Goal: Find specific page/section: Find specific page/section

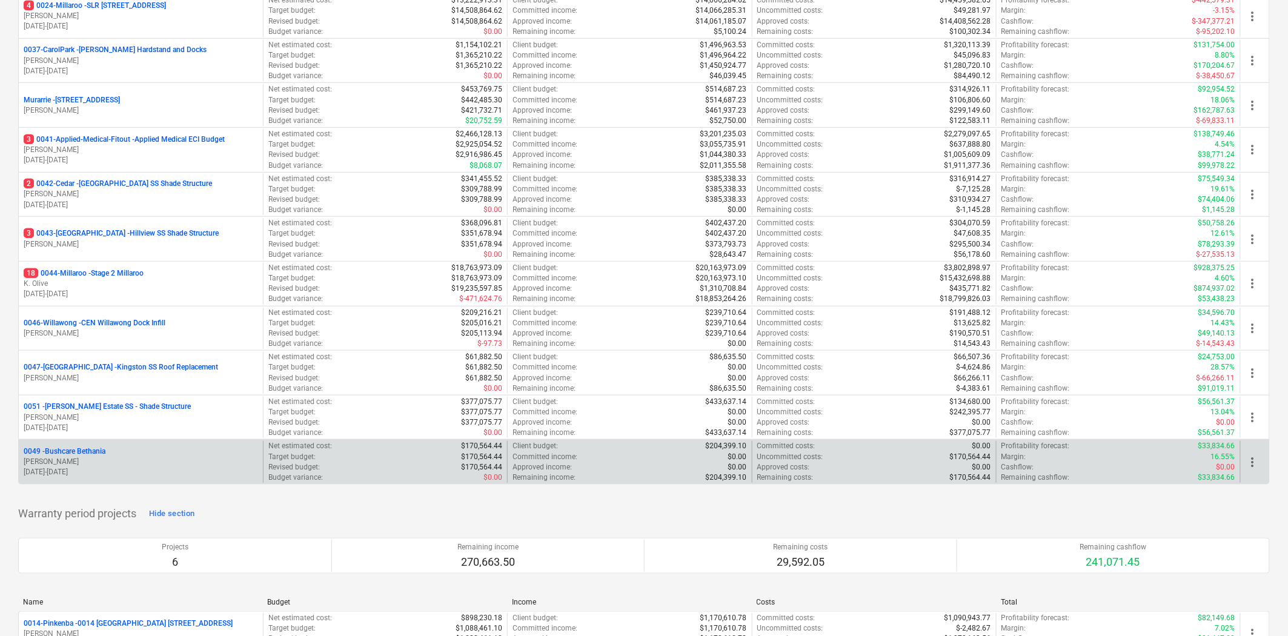
scroll to position [268, 0]
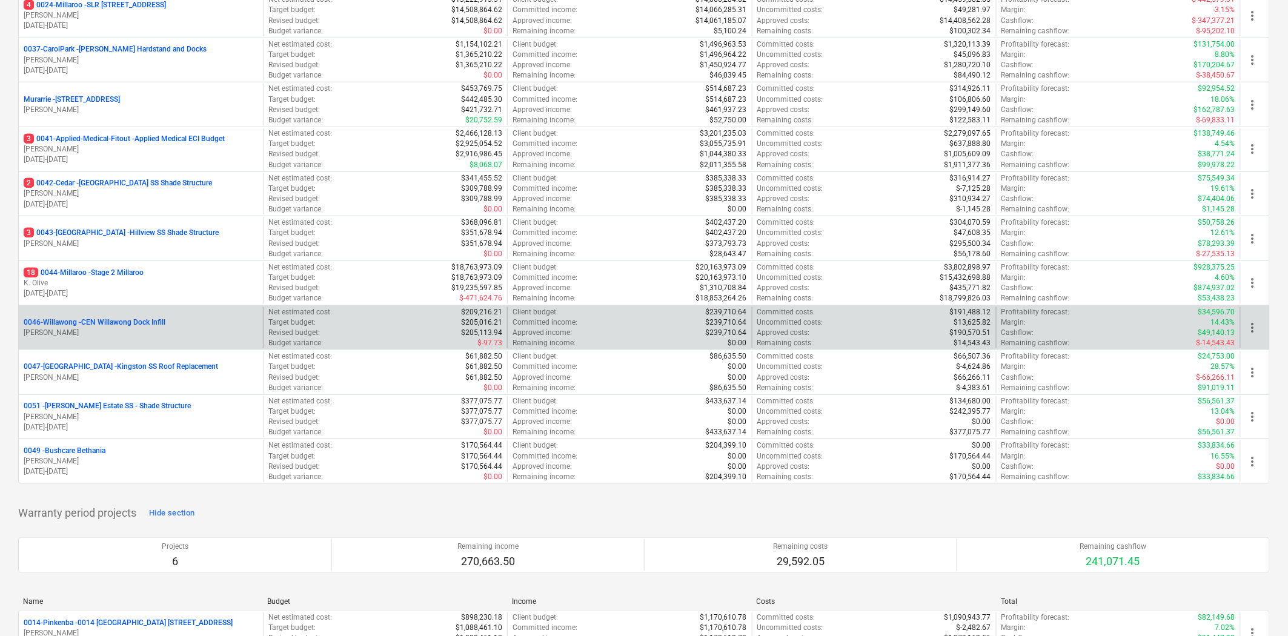
click at [132, 317] on div "0046-Willawong - CEN Willawong Dock Infill [PERSON_NAME]" at bounding box center [141, 328] width 244 height 42
click at [174, 317] on div "0046-Willawong - CEN Willawong Dock Infill [PERSON_NAME]" at bounding box center [141, 328] width 244 height 42
click at [157, 326] on p "0046-Willawong - CEN Willawong Dock Infill" at bounding box center [95, 322] width 142 height 10
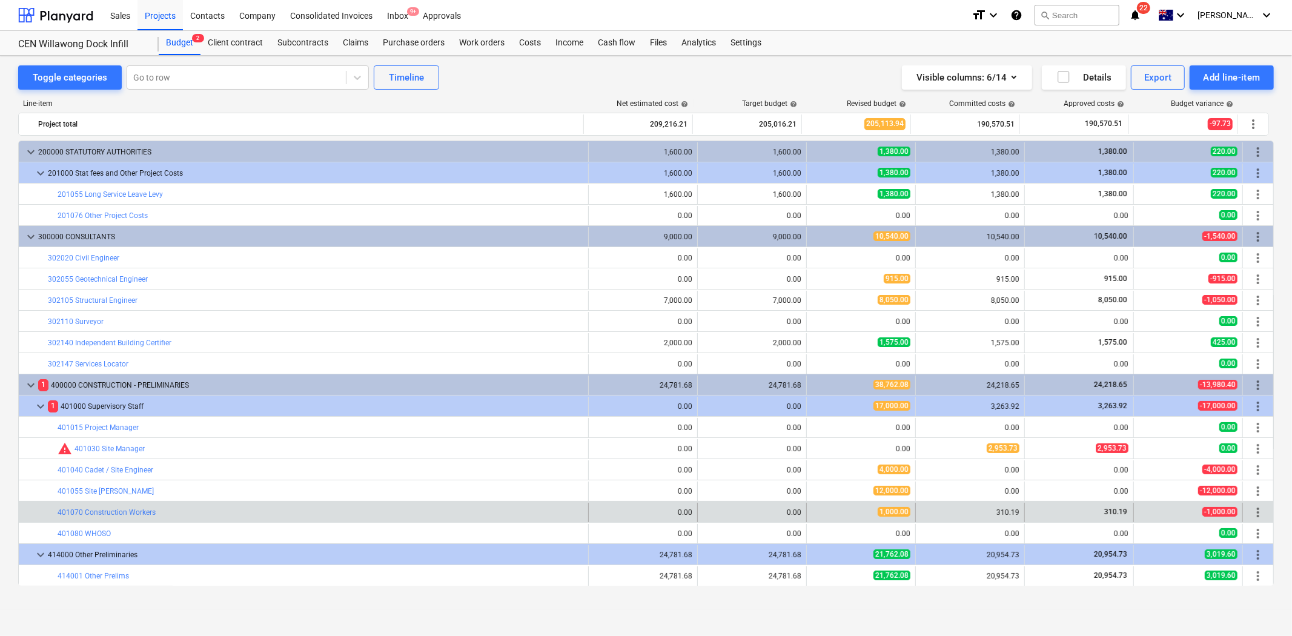
scroll to position [376, 0]
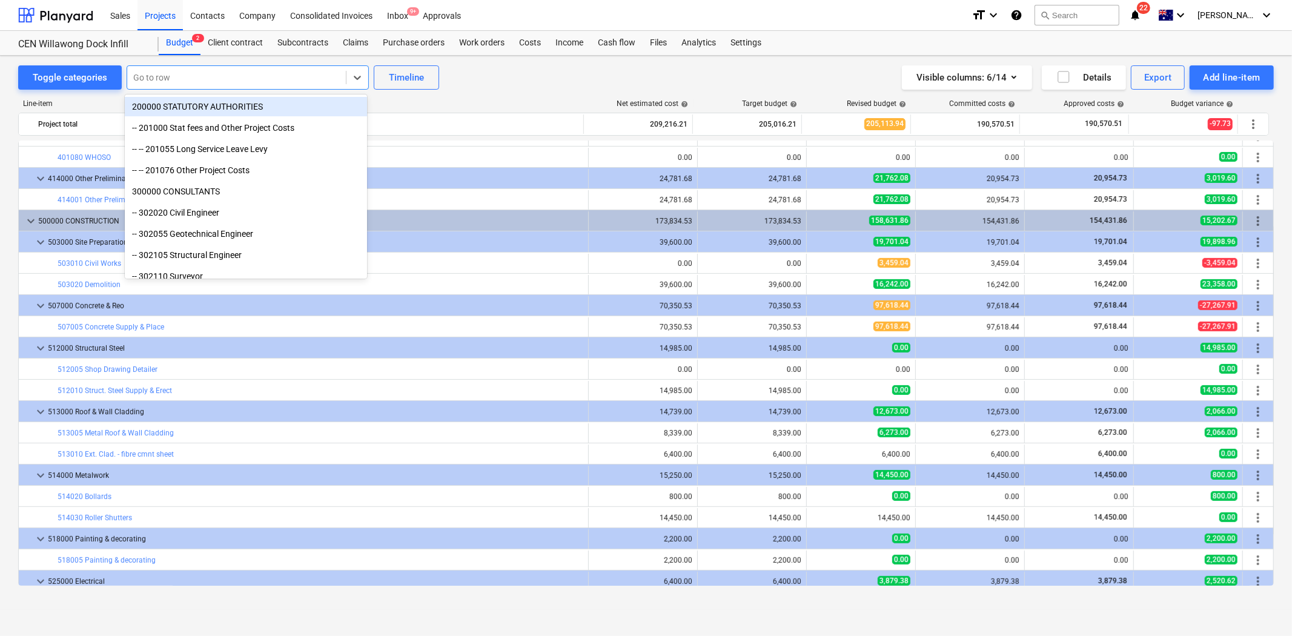
click at [194, 79] on div at bounding box center [236, 77] width 207 height 12
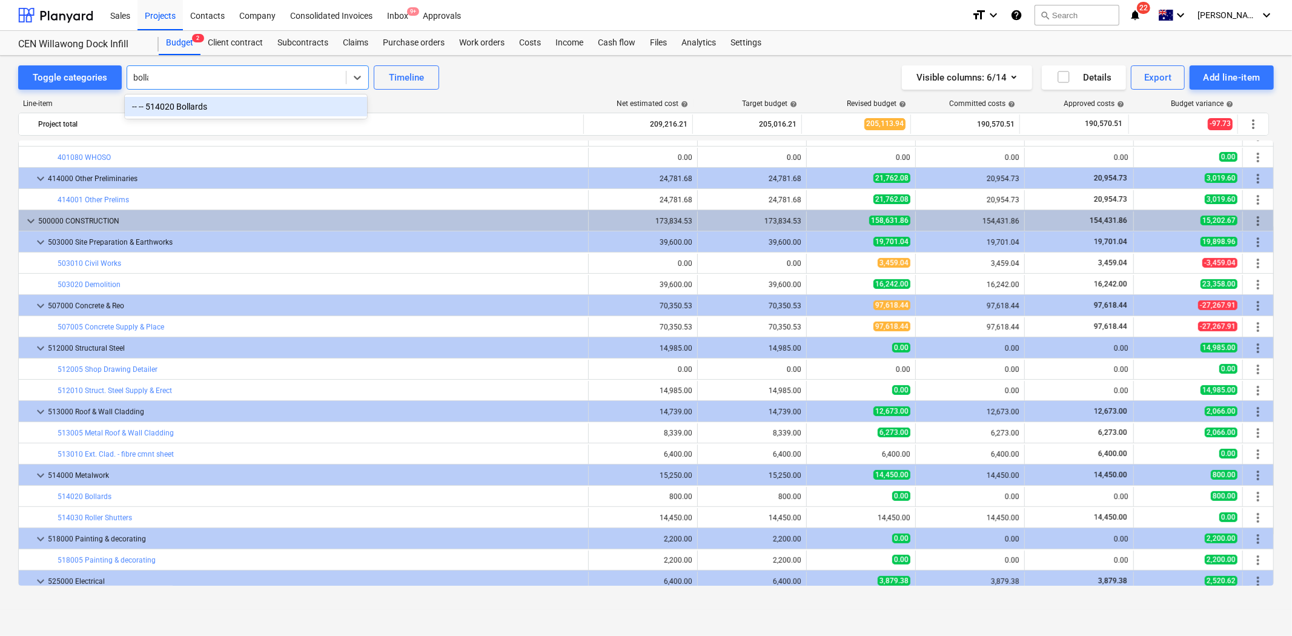
type input "[PERSON_NAME]"
click at [233, 105] on div "-- -- 514020 Bollards" at bounding box center [246, 106] width 242 height 19
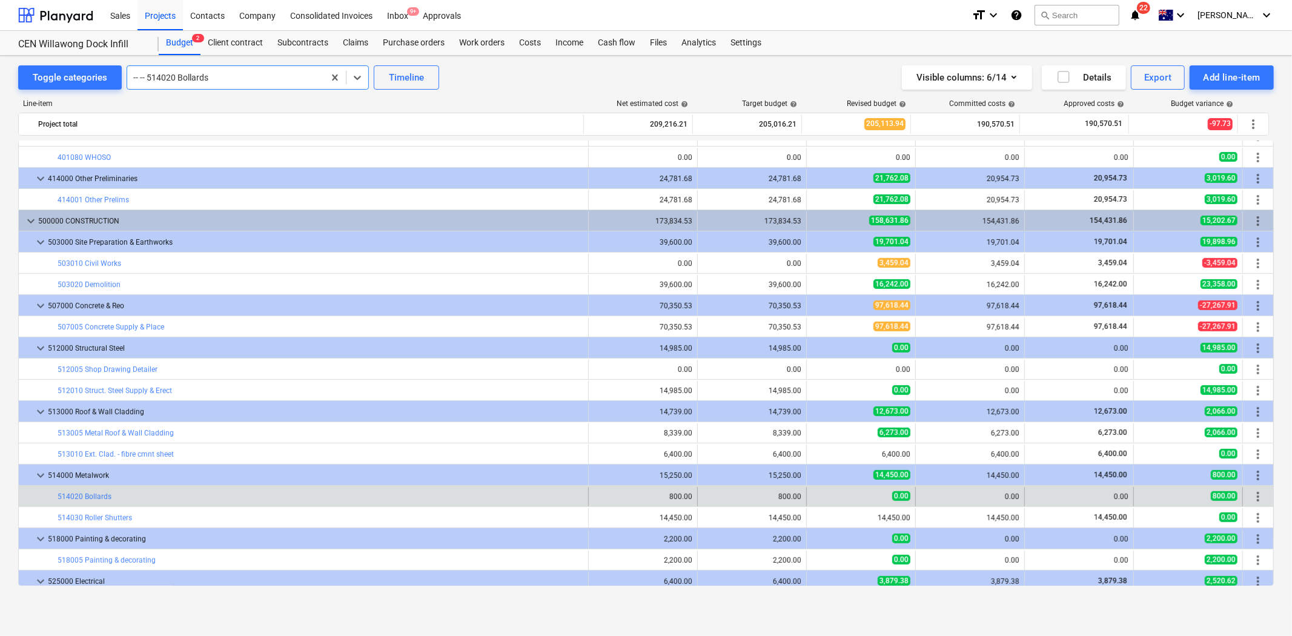
scroll to position [657, 0]
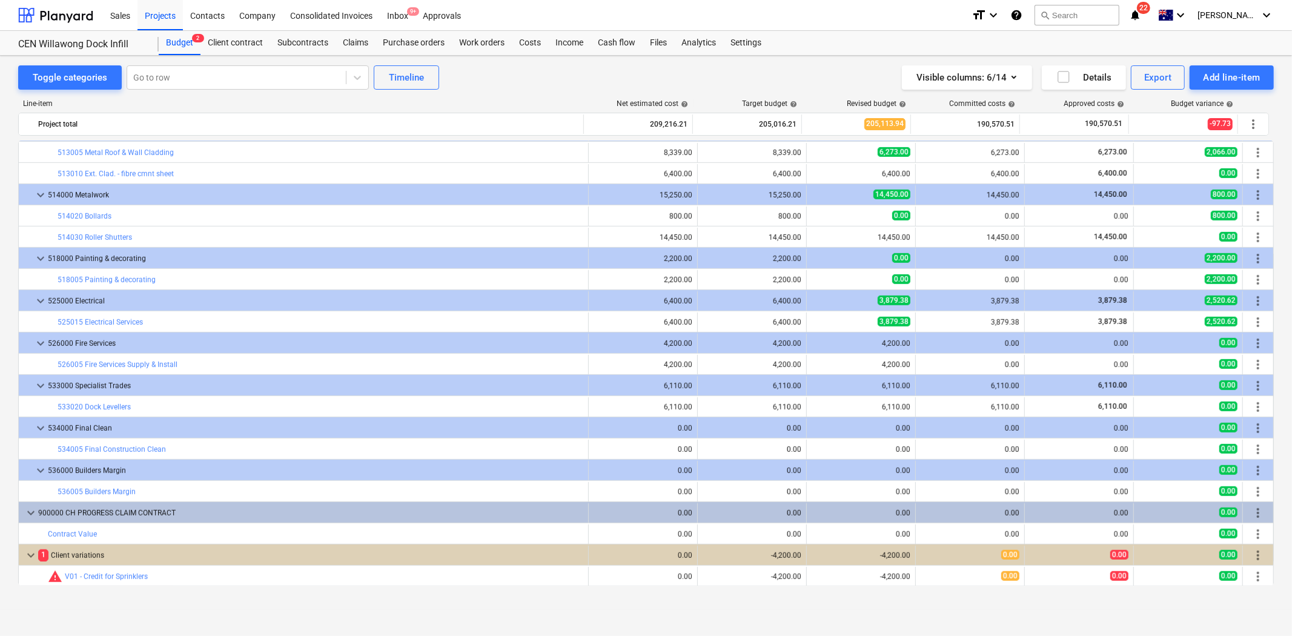
click at [483, 85] on div "Toggle categories Go to row Timeline Visible columns : 6/14 Details Export Add …" at bounding box center [646, 77] width 1256 height 24
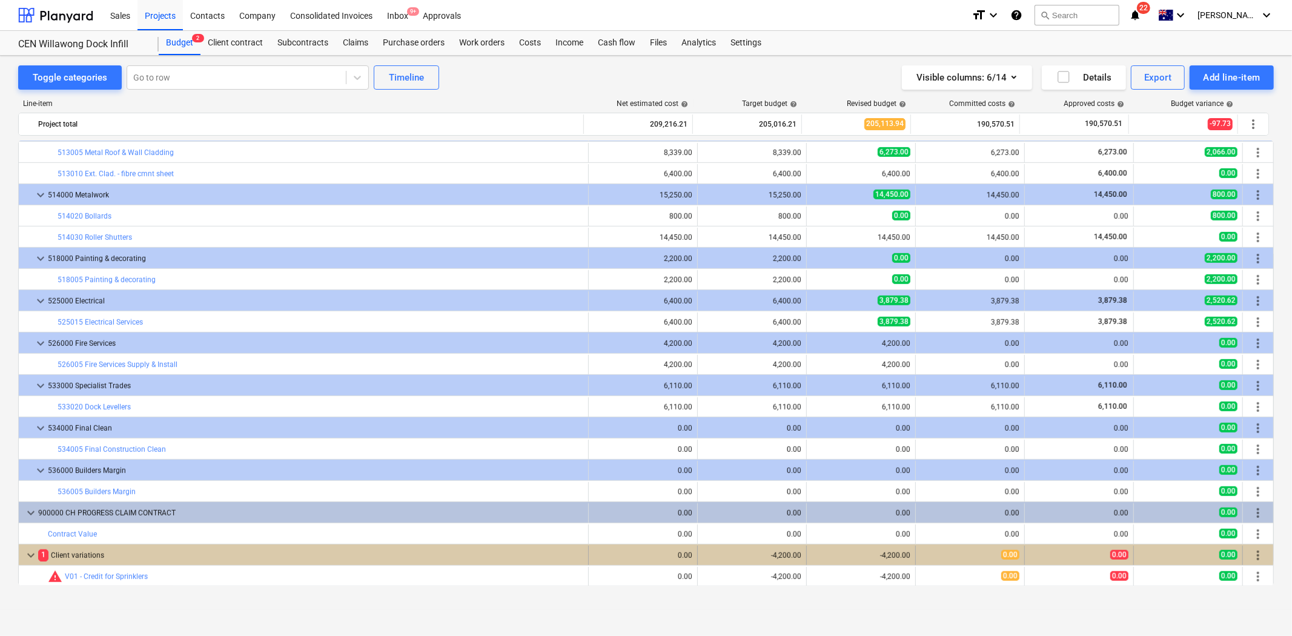
click at [34, 553] on span "keyboard_arrow_down" at bounding box center [31, 555] width 15 height 15
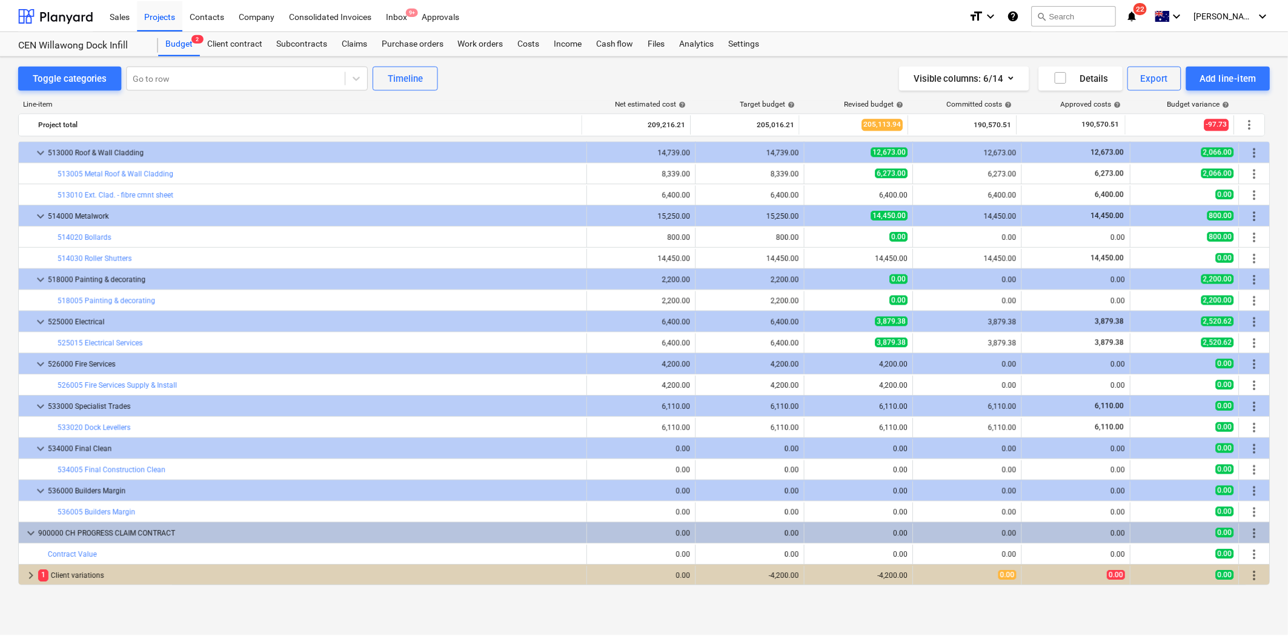
scroll to position [636, 0]
click at [48, 14] on div at bounding box center [55, 15] width 75 height 30
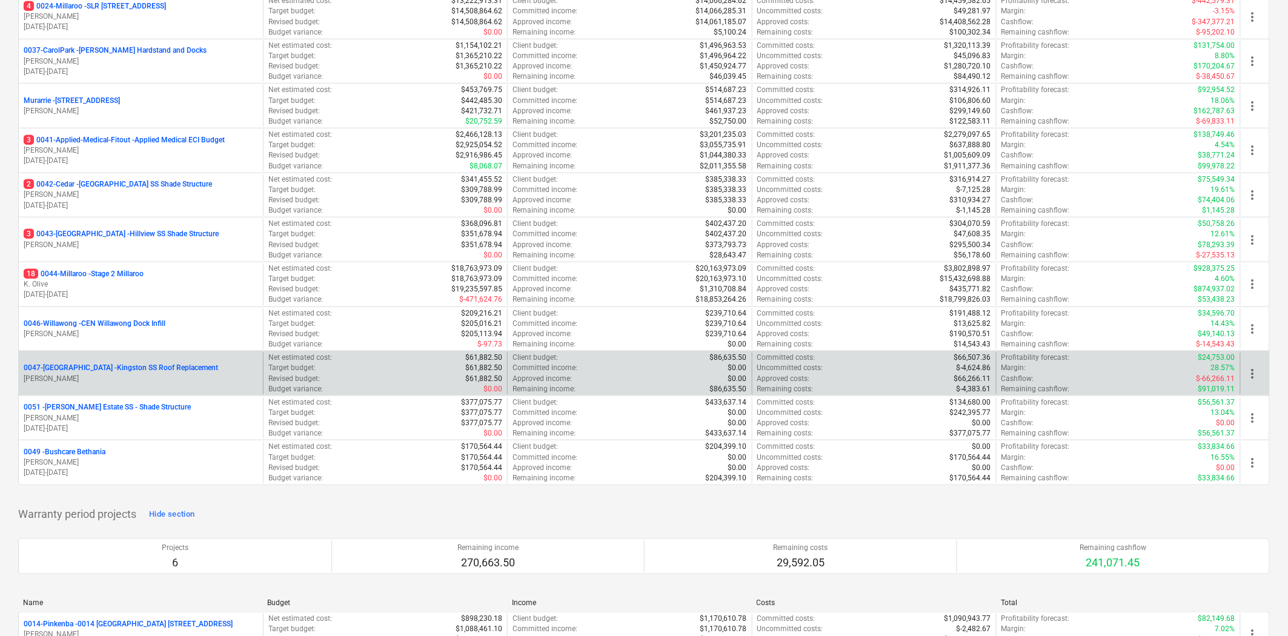
scroll to position [268, 0]
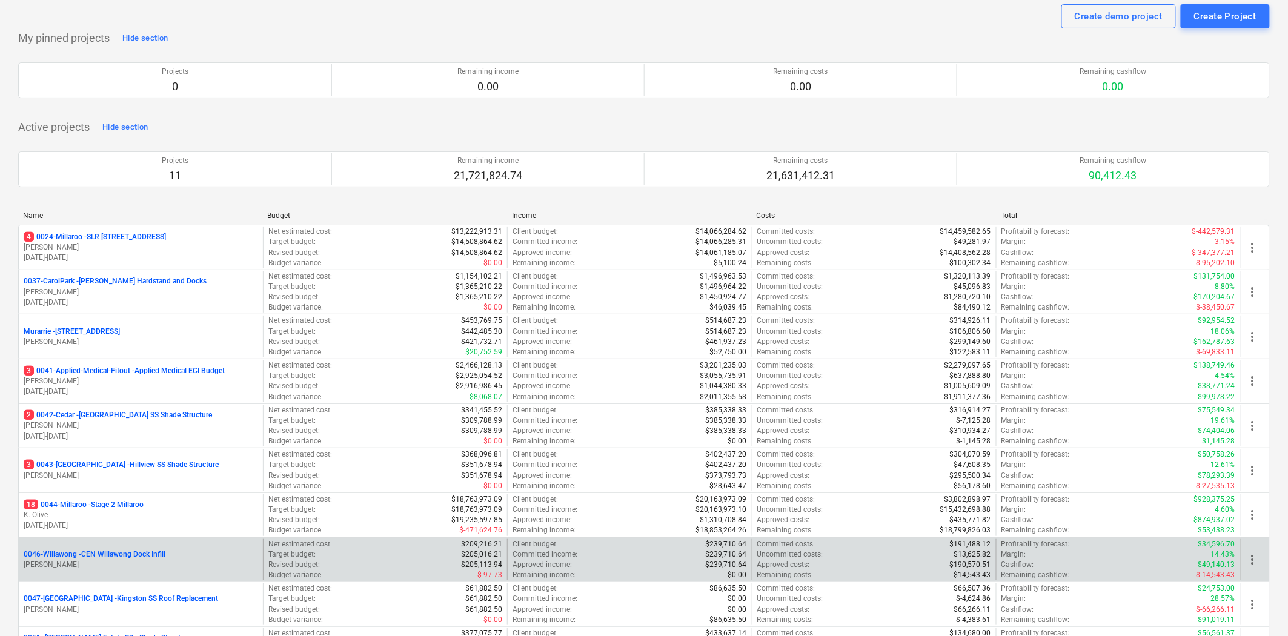
click at [137, 549] on p "0046-Willawong - CEN Willawong Dock Infill" at bounding box center [95, 554] width 142 height 10
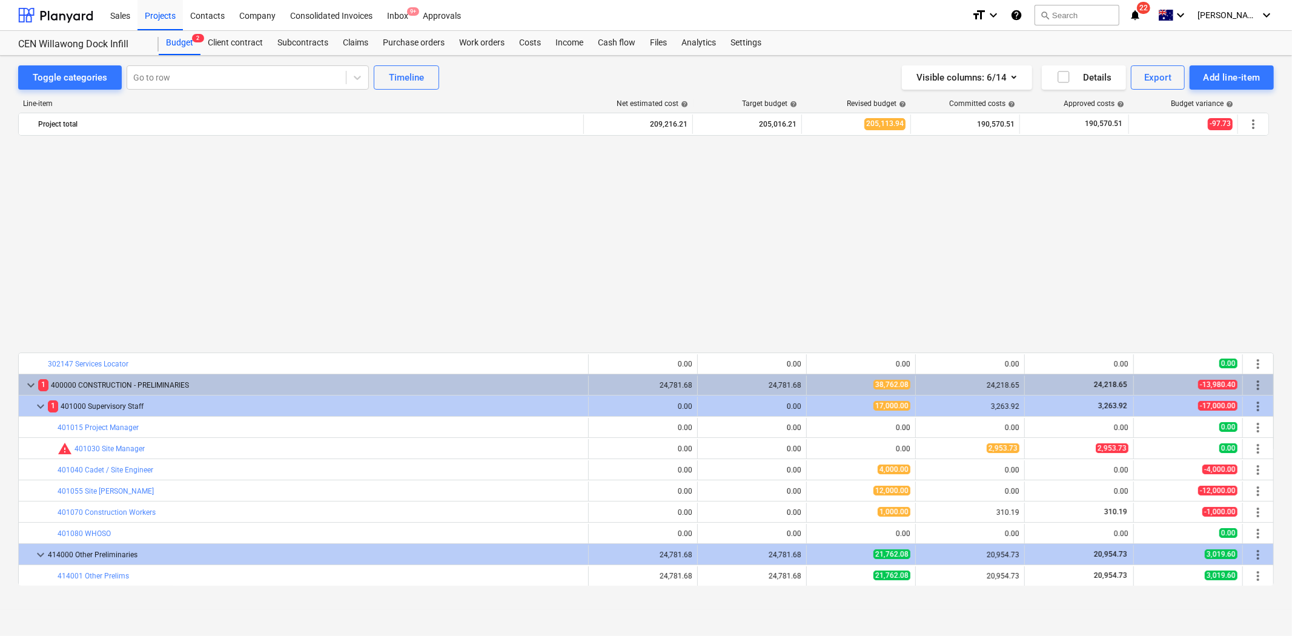
scroll to position [636, 0]
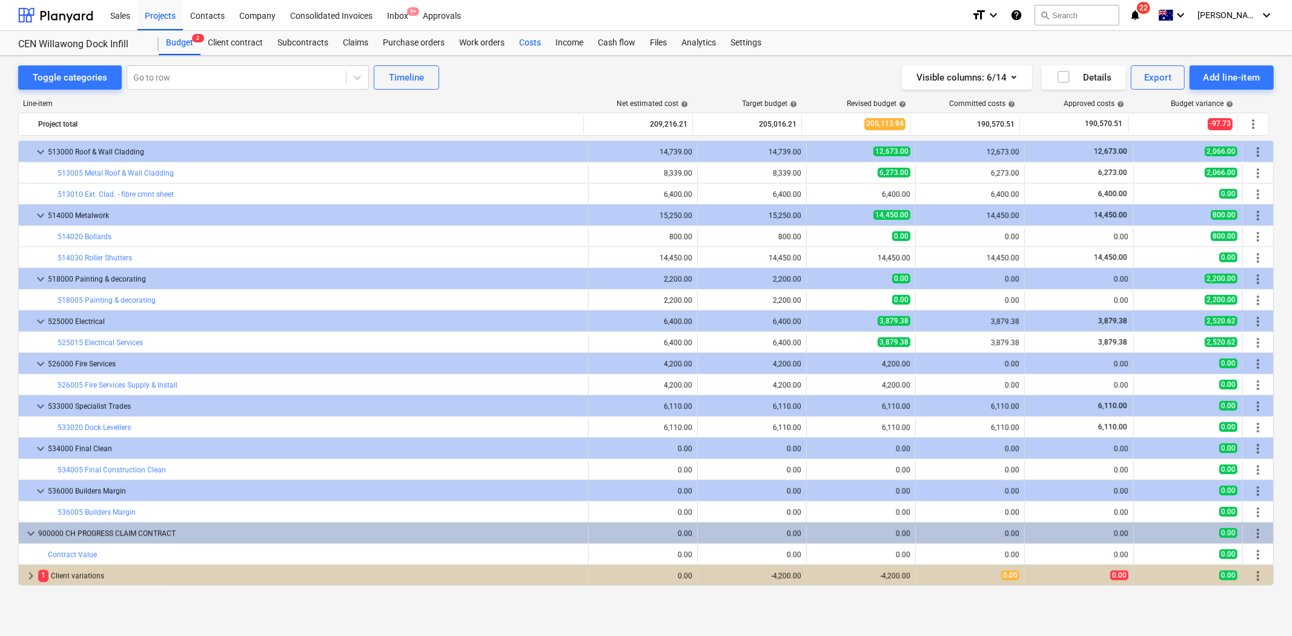
click at [526, 47] on div "Costs" at bounding box center [530, 43] width 36 height 24
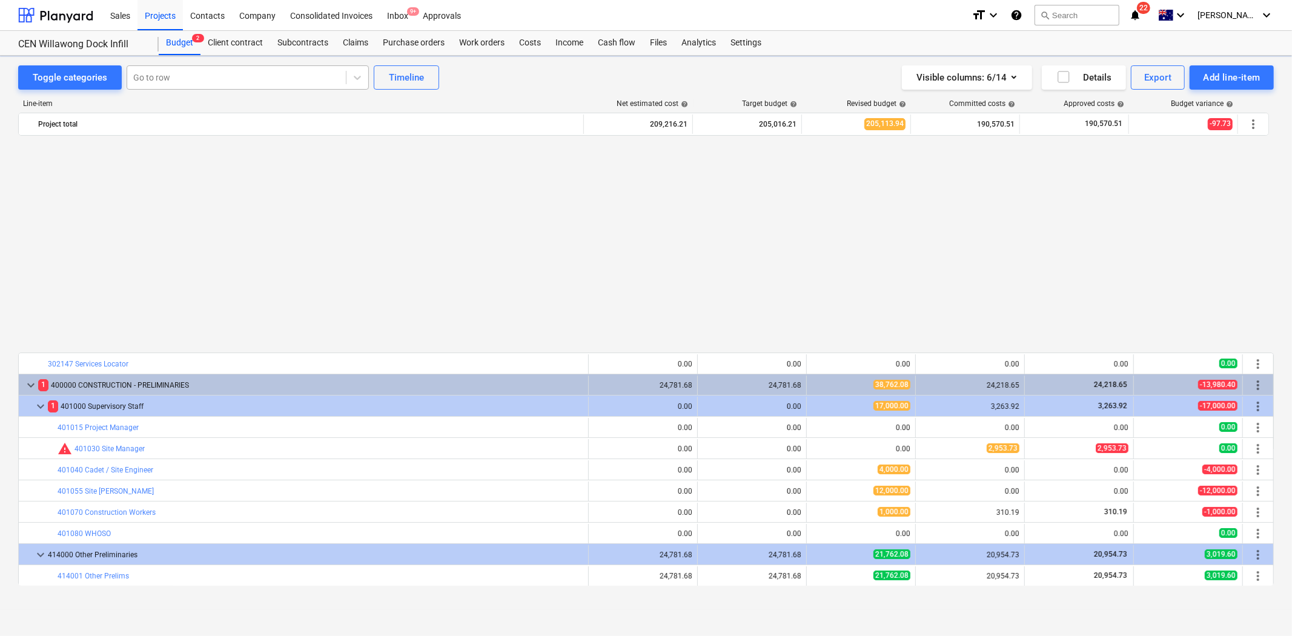
scroll to position [636, 0]
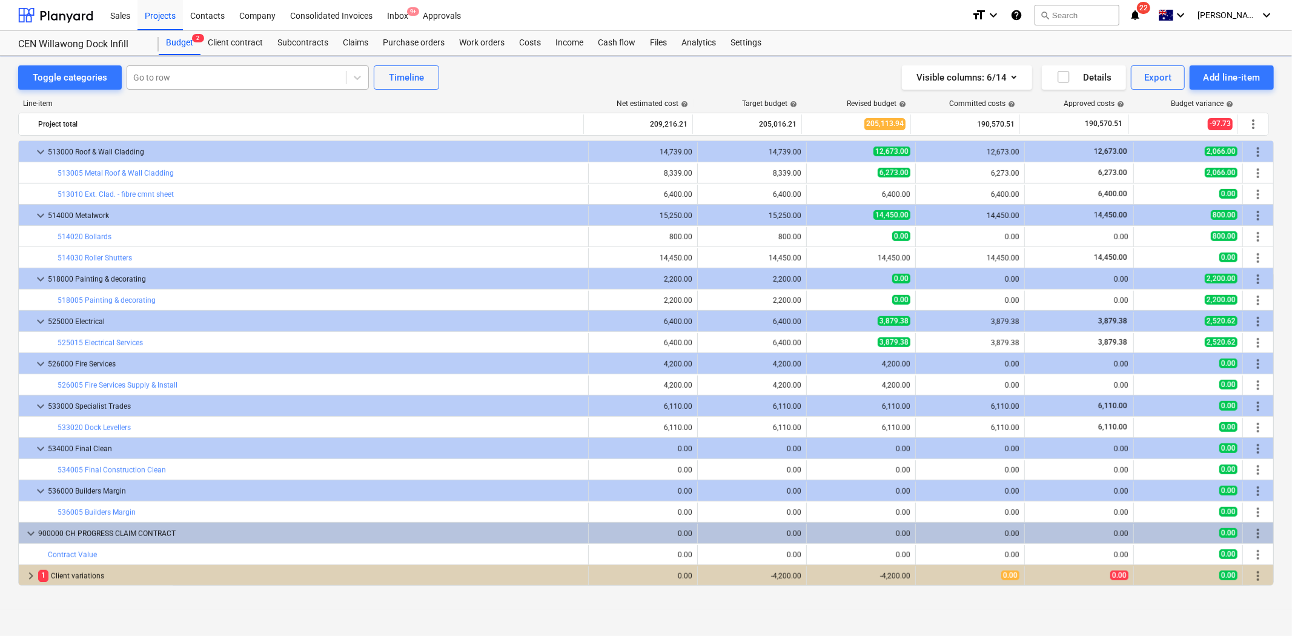
click at [174, 71] on div at bounding box center [236, 77] width 207 height 12
type input "p"
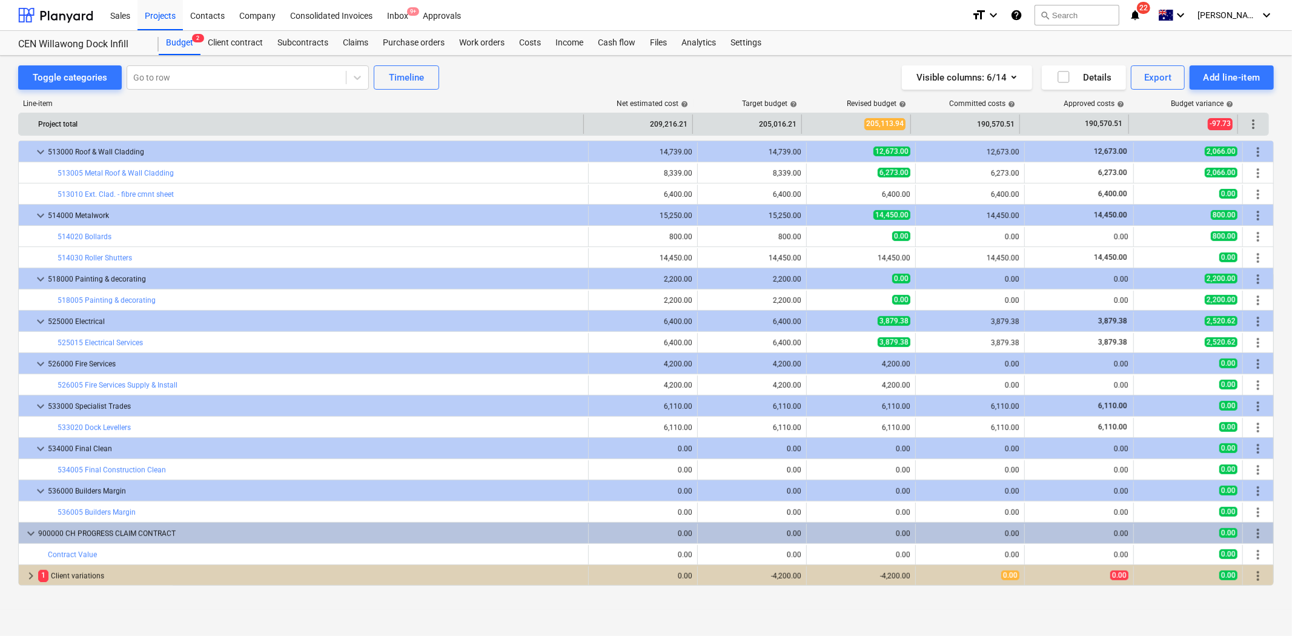
click at [483, 118] on div "Project total" at bounding box center [308, 123] width 540 height 19
